Goal: Communication & Community: Answer question/provide support

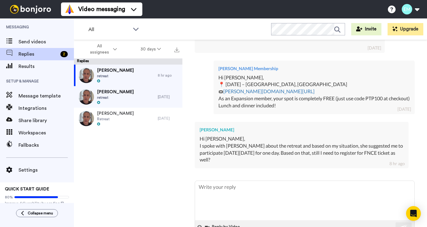
scroll to position [263, 0]
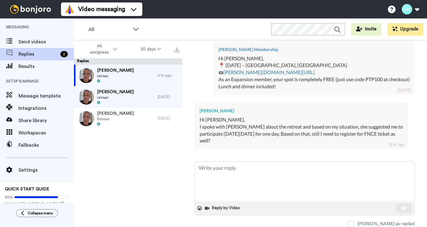
type textarea "H"
type textarea "x"
type textarea "Hi"
type textarea "x"
type textarea "Hi"
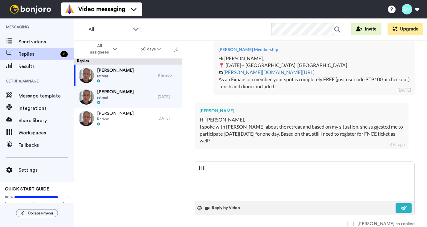
type textarea "x"
type textarea "Hi E"
type textarea "x"
type textarea "Hi El"
type textarea "x"
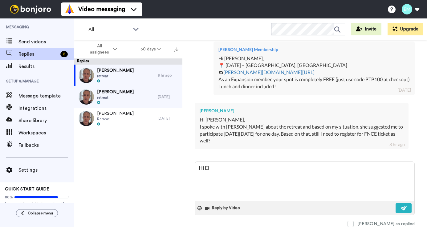
type textarea "Hi Ele"
type textarea "x"
type textarea "Hi El"
type textarea "x"
type textarea "Hi Ela"
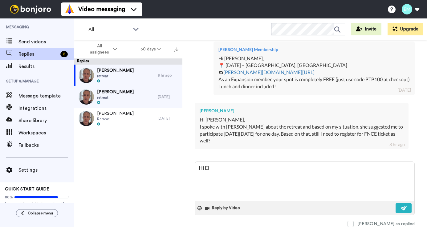
type textarea "x"
type textarea "Hi Elah"
type textarea "x"
type textarea "Hi Elahe"
type textarea "x"
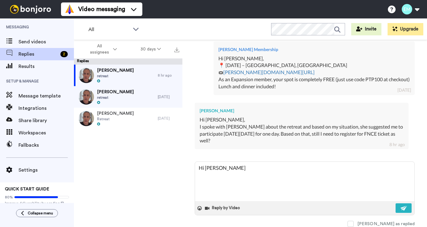
type textarea "Hi Elahe,"
type textarea "x"
type textarea "Hi Elahe,"
type textarea "x"
type textarea "Hi Elahe, I"
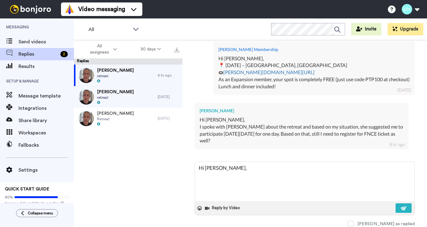
type textarea "x"
type textarea "Hi Elahe, I"
type textarea "x"
type textarea "Hi Elahe, I s"
type textarea "x"
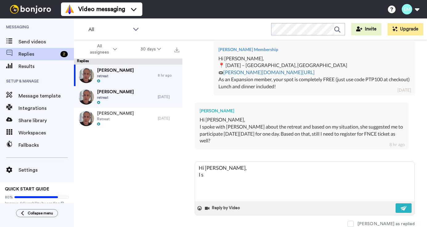
type textarea "Hi Elahe, I sa"
type textarea "x"
type textarea "Hi Elahe, I saw"
type textarea "x"
type textarea "Hi Elahe, I saw"
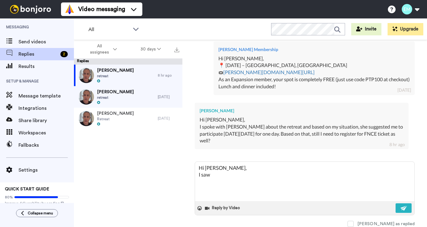
type textarea "x"
type textarea "Hi Elahe, I saw y"
type textarea "x"
type textarea "Hi Elahe, I saw yo"
type textarea "x"
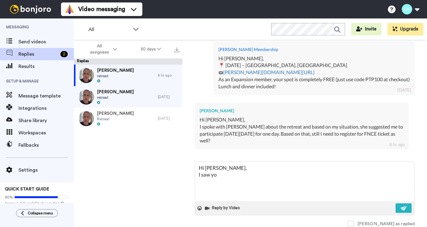
type textarea "Hi Elahe, I saw you"
type textarea "x"
type textarea "Hi Elahe, I saw your"
type textarea "x"
type textarea "Hi Elahe, I saw your"
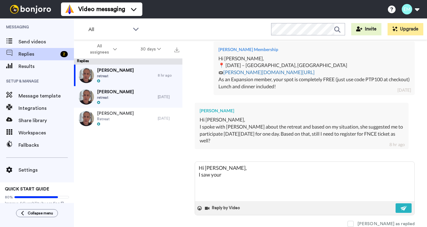
type textarea "x"
type textarea "Hi Elahe, I saw your r"
type textarea "x"
type textarea "Hi Elahe, I saw your re"
type textarea "x"
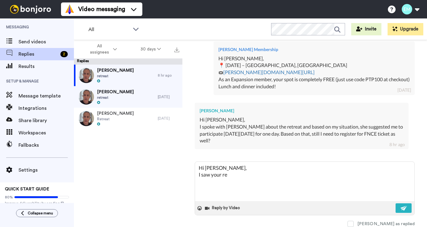
type textarea "Hi Elahe, I saw your reg"
type textarea "x"
type textarea "Hi Elahe, I saw your regi"
type textarea "x"
type textarea "Hi Elahe, I saw your regis"
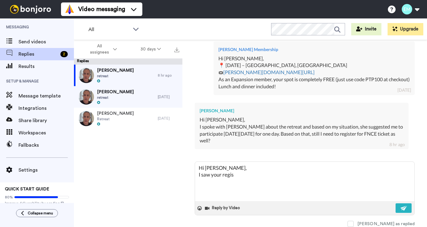
type textarea "x"
type textarea "Hi Elahe, I saw your regist"
type textarea "x"
type textarea "Hi Elahe, I saw your registr"
type textarea "x"
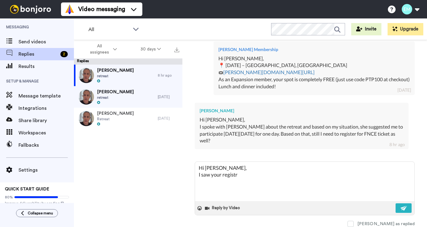
type textarea "Hi Elahe, I saw your registra"
type textarea "x"
type textarea "Hi Elahe, I saw your registrat"
type textarea "x"
type textarea "Hi Elahe, I saw your registrati"
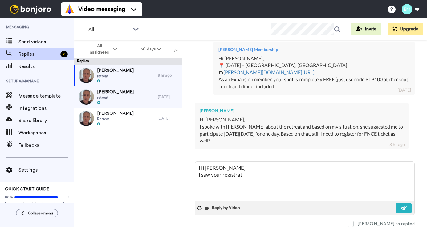
type textarea "x"
type textarea "Hi Elahe, I saw your registratio"
type textarea "x"
type textarea "Hi Elahe, I saw your registration"
type textarea "x"
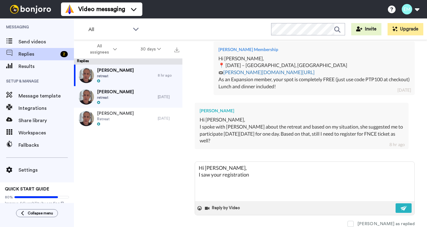
type textarea "Hi Elahe, I saw your registration"
type textarea "x"
type textarea "Hi Elahe, I saw your registration c"
type textarea "x"
type textarea "Hi Elahe, I saw your registration co"
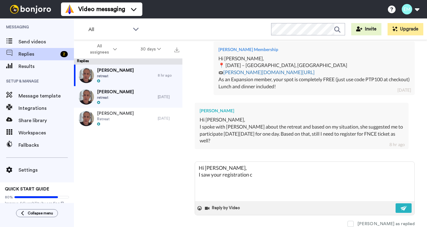
type textarea "x"
type textarea "Hi Elahe, I saw your registration com"
type textarea "x"
type textarea "Hi Elahe, I saw your registration come"
type textarea "x"
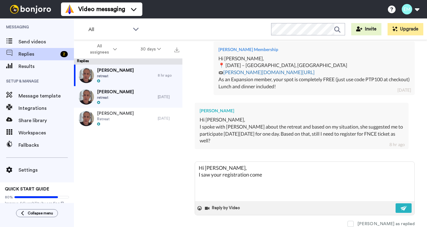
type textarea "Hi Elahe, I saw your registration come"
type textarea "x"
type textarea "Hi Elahe, I saw your registration come t"
type textarea "x"
type textarea "Hi Elahe, I saw your registration come th"
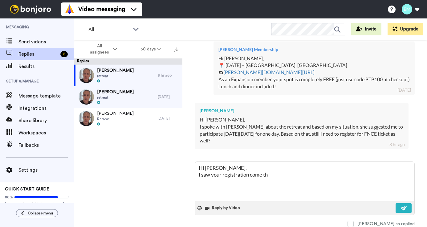
type textarea "x"
type textarea "Hi Elahe, I saw your registration come thr"
type textarea "x"
type textarea "Hi Elahe, I saw your registration come thro"
type textarea "x"
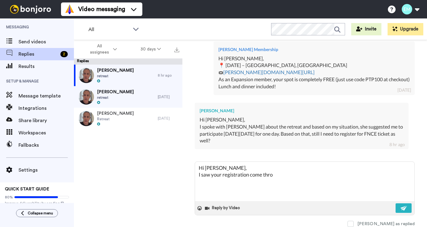
type textarea "Hi Elahe, I saw your registration come throu"
type textarea "x"
type textarea "Hi Elahe, I saw your registration come throug"
type textarea "x"
type textarea "Hi Elahe, I saw your registration come through"
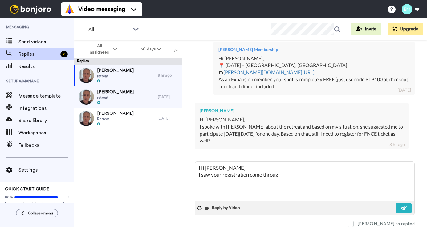
type textarea "x"
type textarea "Hi Elahe, I saw your registration come through"
type textarea "x"
type textarea "Hi Elahe, I saw your registration come through f"
type textarea "x"
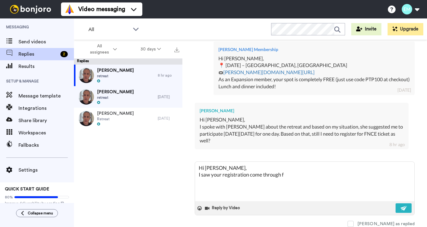
type textarea "Hi Elahe, I saw your registration come through fo"
type textarea "x"
type textarea "Hi Elahe, I saw your registration come through for"
type textarea "x"
type textarea "Hi Elahe, I saw your registration come through for"
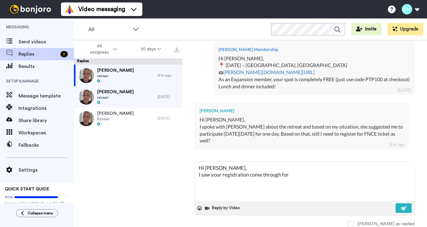
type textarea "x"
type textarea "Hi Elahe, I saw your registration come through for t"
type textarea "x"
type textarea "Hi Elahe, I saw your registration come through for th"
type textarea "x"
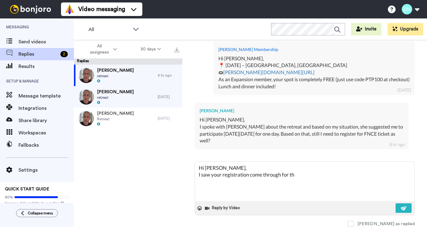
type textarea "Hi Elahe, I saw your registration come through for the"
type textarea "x"
type textarea "Hi Elahe, I saw your registration come through for the"
type textarea "x"
type textarea "Hi Elahe, I saw your registration come through for the r"
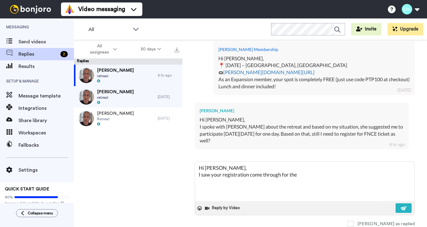
type textarea "x"
type textarea "Hi Elahe, I saw your registration come through for the re"
type textarea "x"
type textarea "Hi Elahe, I saw your registration come through for the ret"
type textarea "x"
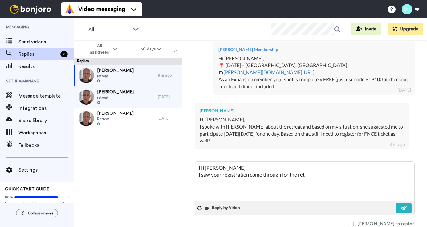
type textarea "Hi Elahe, I saw your registration come through for the retr"
type textarea "x"
type textarea "Hi Elahe, I saw your registration come through for the retre"
type textarea "x"
type textarea "Hi Elahe, I saw your registration come through for the retrea"
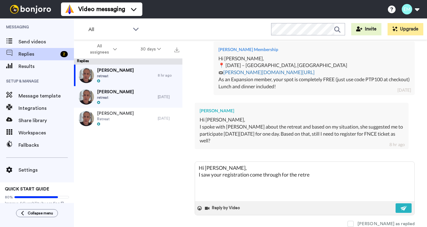
type textarea "x"
type textarea "Hi Elahe, I saw your registration come through for the retreat"
type textarea "x"
type textarea "Hi Elahe, I saw your registration come through for the retreat."
type textarea "x"
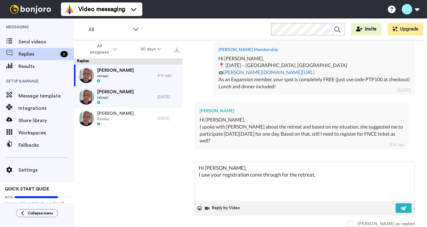
type textarea "Hi Elahe, I saw your registration come through for the retreat."
type textarea "x"
type textarea "Hi Elahe, I saw your registration come through for the retreat. Y"
type textarea "x"
type textarea "Hi Elahe, I saw your registration come through for the retreat. Yo"
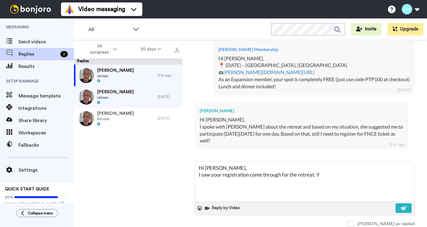
type textarea "x"
type textarea "Hi Elahe, I saw your registration come through for the retreat. You"
type textarea "x"
type textarea "Hi Elahe, I saw your registration come through for the retreat. You"
type textarea "x"
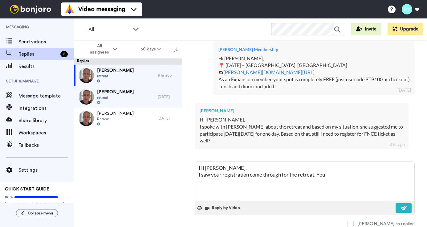
type textarea "Hi Elahe, I saw your registration come through for the retreat. You s"
type textarea "x"
type textarea "Hi Elahe, I saw your registration come through for the retreat. You sl"
type textarea "x"
type textarea "Hi Elahe, I saw your registration come through for the retreat. You sle"
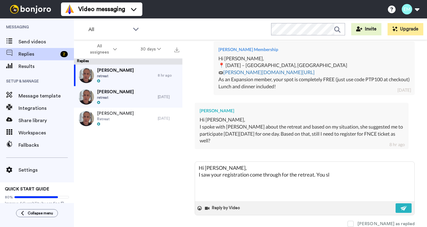
type textarea "x"
type textarea "Hi Elahe, I saw your registration come through for the retreat. You sl"
type textarea "x"
type textarea "Hi Elahe, I saw your registration come through for the retreat. You s"
type textarea "x"
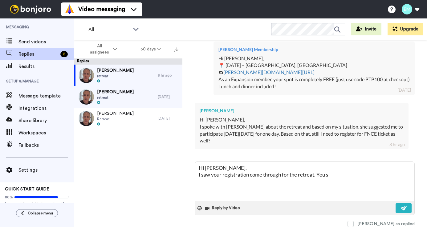
type textarea "Hi Elahe, I saw your registration come through for the retreat. You se"
type textarea "x"
type textarea "Hi Elahe, I saw your registration come through for the retreat. You sel"
type textarea "x"
type textarea "Hi Elahe, I saw your registration come through for the retreat. You sele"
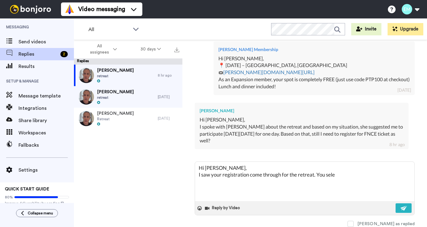
type textarea "x"
type textarea "Hi Elahe, I saw your registration come through for the retreat. You selec"
type textarea "x"
type textarea "Hi Elahe, I saw your registration come through for the retreat. You select"
type textarea "x"
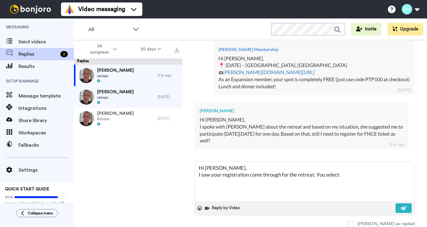
type textarea "Hi Elahe, I saw your registration come through for the retreat. You selecte"
type textarea "x"
type textarea "Hi Elahe, I saw your registration come through for the retreat. You selected"
type textarea "x"
type textarea "Hi Elahe, I saw your registration come through for the retreat. You selected"
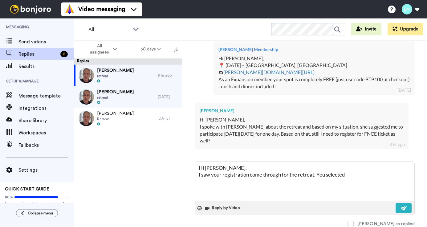
type textarea "x"
type textarea "Hi Elahe, I saw your registration come through for the retreat. You selected V"
type textarea "x"
type textarea "Hi Elahe, I saw your registration come through for the retreat. You selected VI"
type textarea "x"
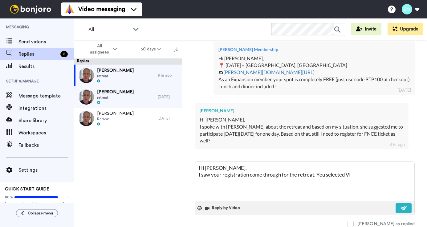
type textarea "Hi Elahe, I saw your registration come through for the retreat. You selected VIR"
type textarea "x"
type textarea "Hi Elahe, I saw your registration come through for the retreat. You selected VI…"
type textarea "x"
type textarea "Hi Elahe, I saw your registration come through for the retreat. You selected VI…"
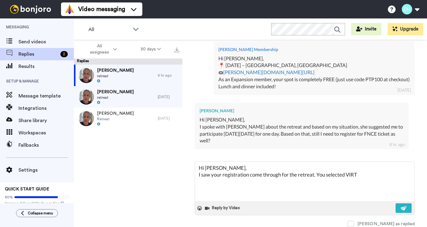
type textarea "x"
type textarea "Hi Elahe, I saw your registration come through for the retreat. You selected VI…"
type textarea "x"
type textarea "Hi Elahe, I saw your registration come through for the retreat. You selected VI…"
type textarea "x"
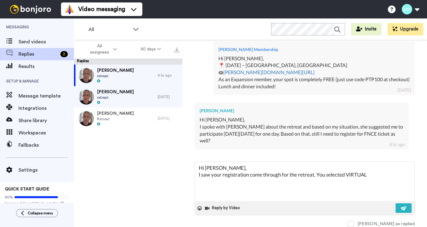
type textarea "Hi Elahe, I saw your registration come through for the retreat. You selected VI…"
type textarea "x"
type textarea "Hi Elahe, I saw your registration come through for the retreat. You selected VI…"
type textarea "x"
type textarea "Hi Elahe, I saw your registration come through for the retreat. You selected VI…"
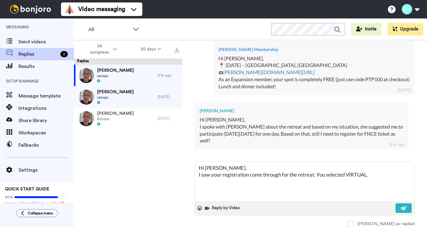
type textarea "x"
type textarea "Hi Elahe, I saw your registration come through for the retreat. You selected VI…"
type textarea "x"
type textarea "Hi Elahe, I saw your registration come through for the retreat. You selected VI…"
type textarea "x"
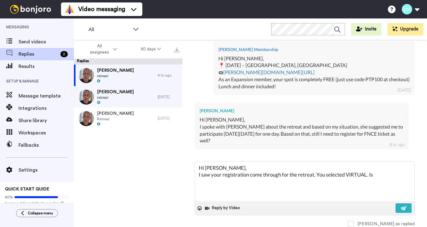
type textarea "Hi Elahe, I saw your registration come through for the retreat. You selected VI…"
type textarea "x"
type textarea "Hi Elahe, I saw your registration come through for the retreat. You selected VI…"
type textarea "x"
type textarea "Hi Elahe, I saw your registration come through for the retreat. You selected VI…"
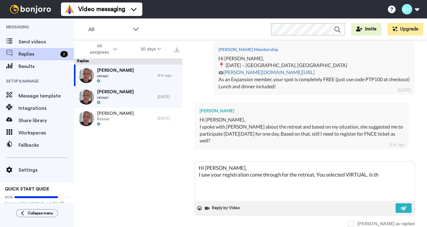
type textarea "x"
type textarea "Hi Elahe, I saw your registration come through for the retreat. You selected VI…"
type textarea "x"
type textarea "Hi Elahe, I saw your registration come through for the retreat. You selected VI…"
type textarea "x"
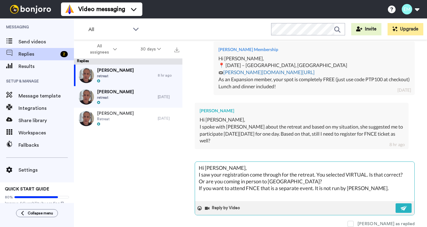
click at [336, 189] on textarea "Hi Elahe, I saw your registration come through for the retreat. You selected VI…" at bounding box center [304, 181] width 219 height 39
click at [387, 188] on textarea "Hi Elahe, I saw your registration come through for the retreat. You selected VI…" at bounding box center [304, 181] width 219 height 39
click at [319, 185] on textarea "Hi Elahe, I saw your registration come through for the retreat. You selected VI…" at bounding box center [304, 181] width 219 height 39
click at [318, 181] on textarea "Hi Elahe, I saw your registration come through for the retreat. You selected VI…" at bounding box center [304, 181] width 219 height 39
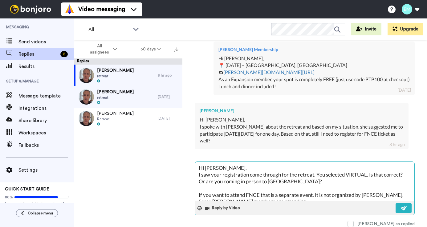
click at [317, 182] on textarea "Hi Elahe, I saw your registration come through for the retreat. You selected VI…" at bounding box center [304, 181] width 219 height 39
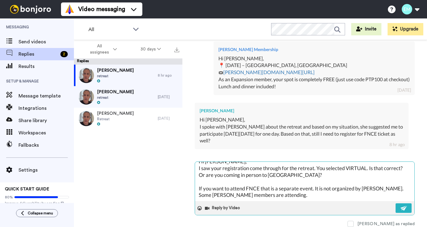
click at [280, 197] on textarea "Hi Elahe, I saw your registration come through for the retreat. You selected VI…" at bounding box center [304, 181] width 219 height 39
paste textarea "https://www.eatrightpro.org/events/fnce/attendee-info/registration-details"
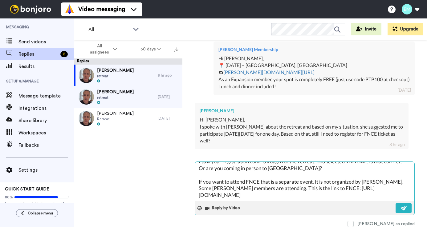
scroll to position [23, 0]
click at [400, 208] on img at bounding box center [403, 208] width 7 height 5
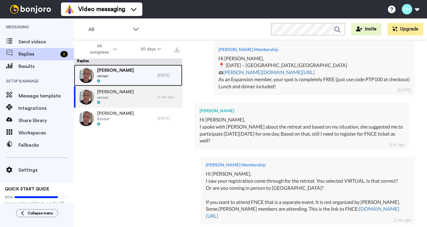
click at [132, 78] on div "Megan Campana retreat" at bounding box center [116, 76] width 84 height 22
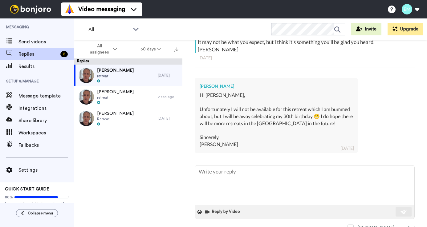
scroll to position [126, 0]
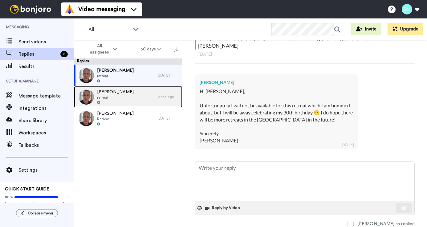
click at [126, 99] on div "Elahe Askari retreat" at bounding box center [116, 97] width 84 height 22
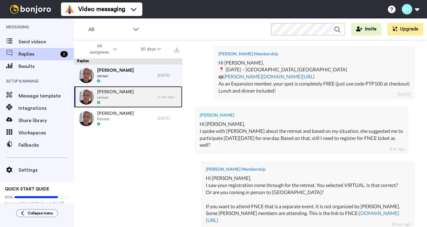
scroll to position [338, 0]
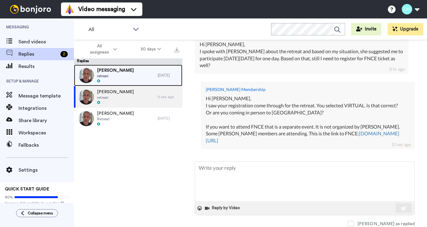
click at [145, 74] on div "Megan Campana retreat" at bounding box center [116, 76] width 84 height 22
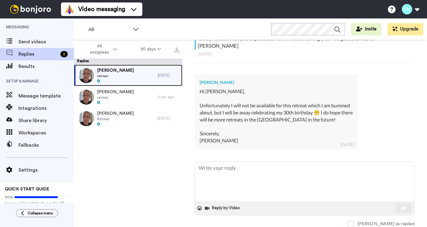
scroll to position [126, 0]
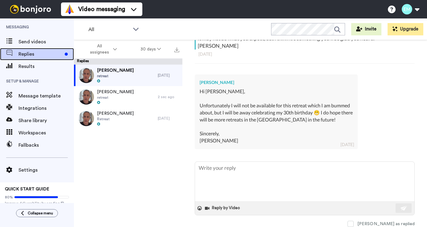
click at [52, 54] on span "Replies" at bounding box center [40, 53] width 44 height 7
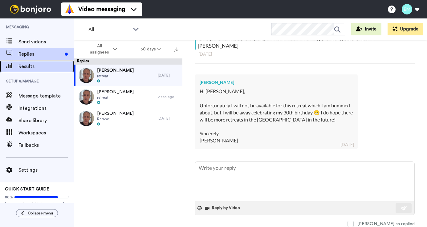
click at [40, 69] on span "Results" at bounding box center [45, 66] width 55 height 7
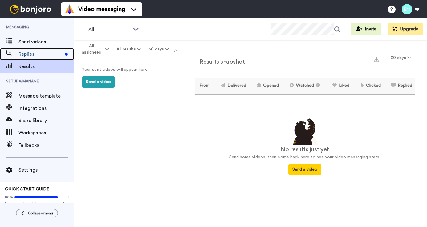
click at [40, 54] on span "Replies" at bounding box center [40, 53] width 44 height 7
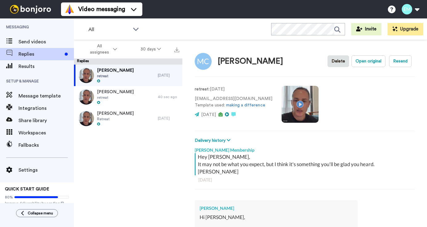
type textarea "x"
